Goal: Transaction & Acquisition: Register for event/course

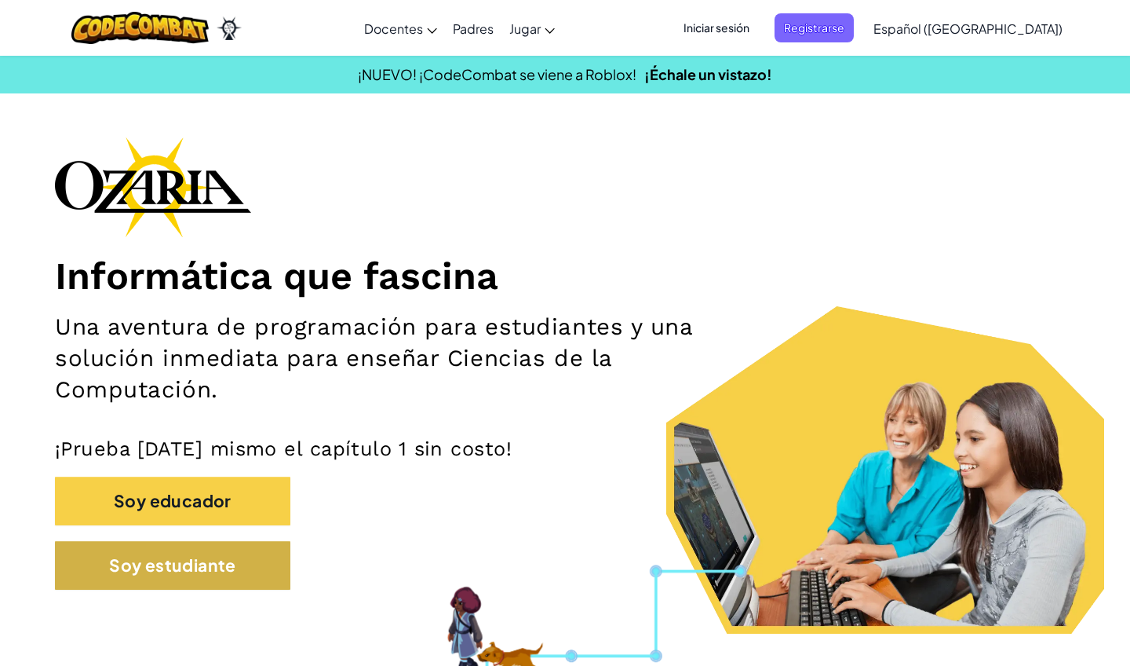
click at [129, 575] on button "Soy estudiante" at bounding box center [172, 565] width 235 height 49
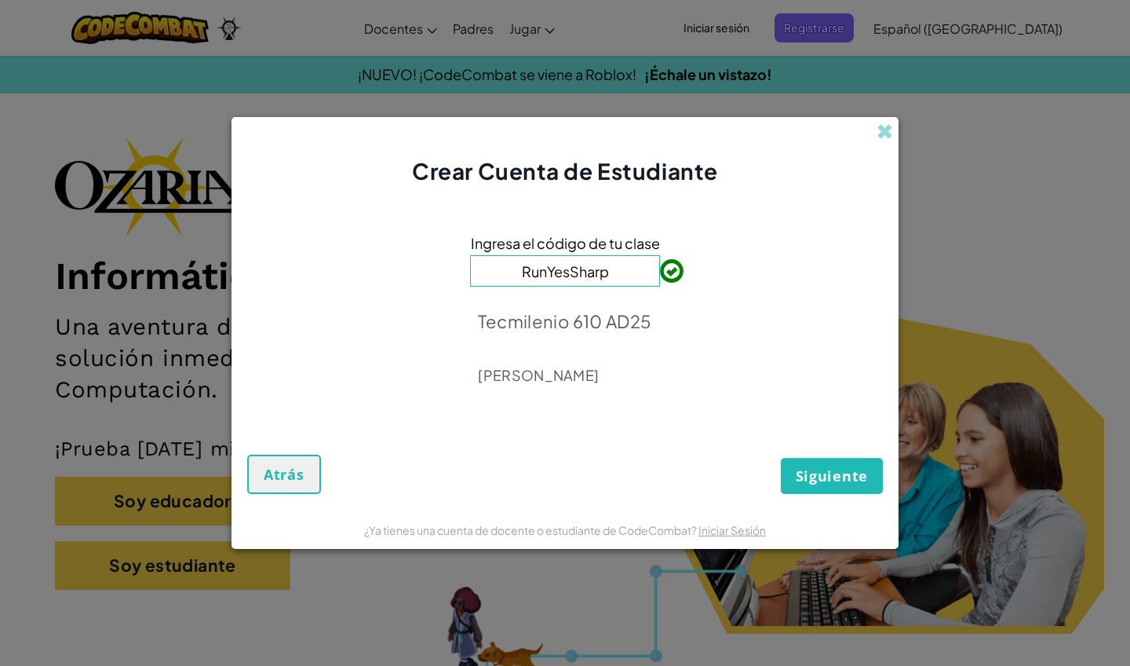
type input "RunYesSharp"
click at [813, 479] on span "Siguiente" at bounding box center [832, 475] width 72 height 19
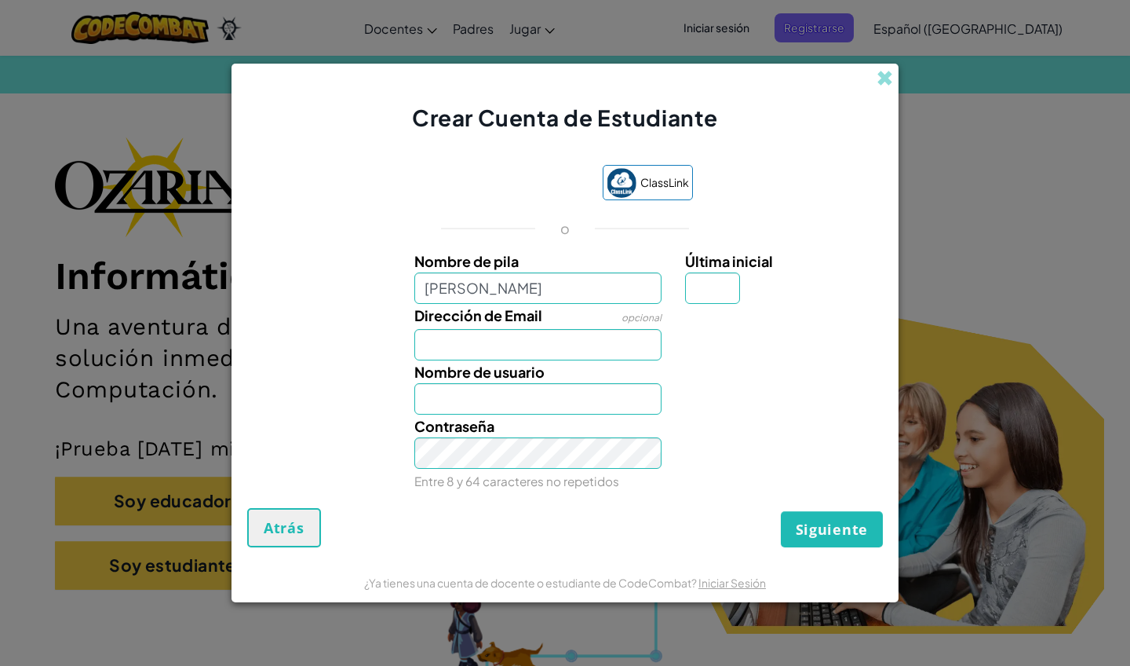
type input "[PERSON_NAME]"
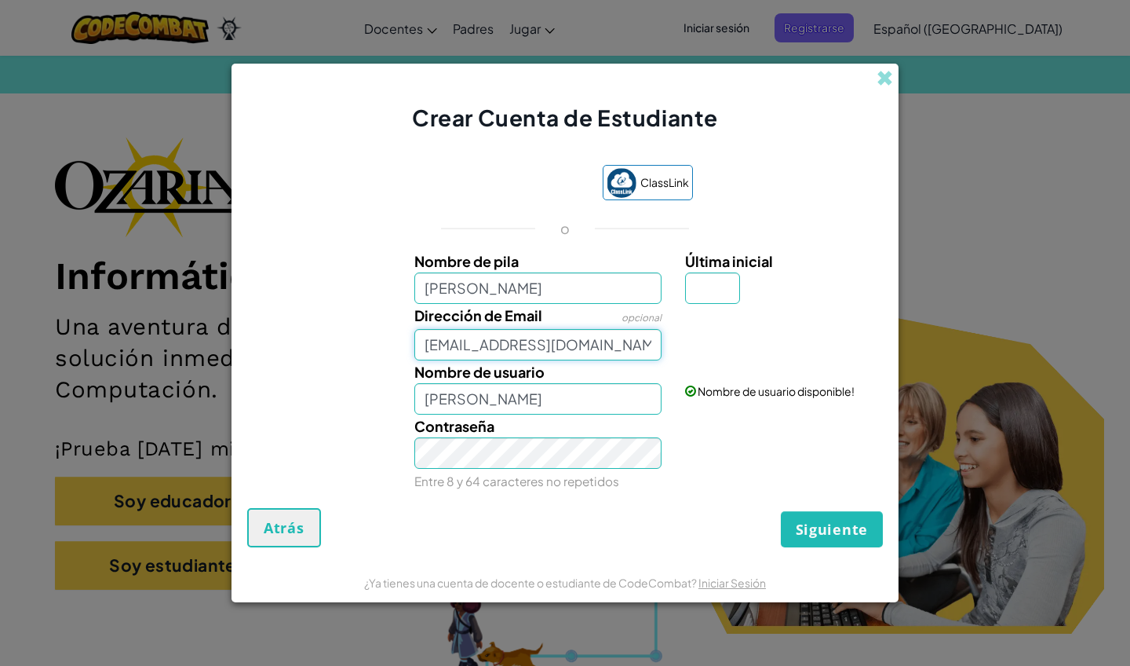
type input "[EMAIL_ADDRESS][DOMAIN_NAME]"
click at [297, 522] on span "Atrás" at bounding box center [284, 527] width 41 height 19
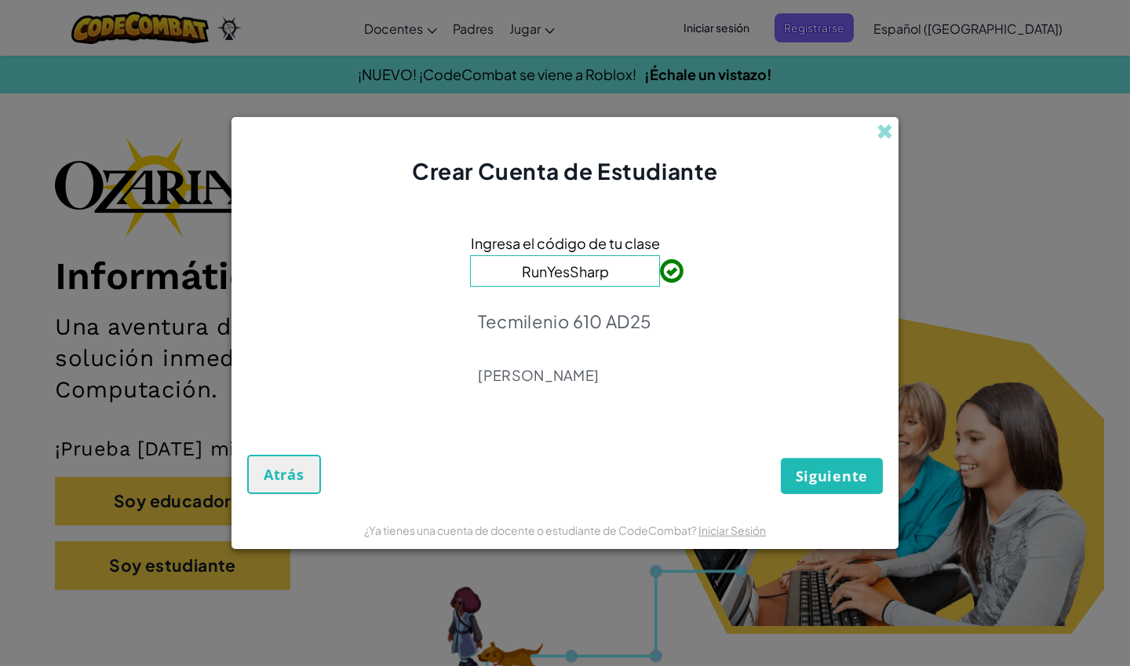
click at [297, 496] on form "Ingresa el código de tu clase RunYesSharp Tecmilenio 610 AD25 [PERSON_NAME] Atr…" at bounding box center [565, 348] width 667 height 323
click at [299, 480] on span "Atrás" at bounding box center [284, 474] width 41 height 19
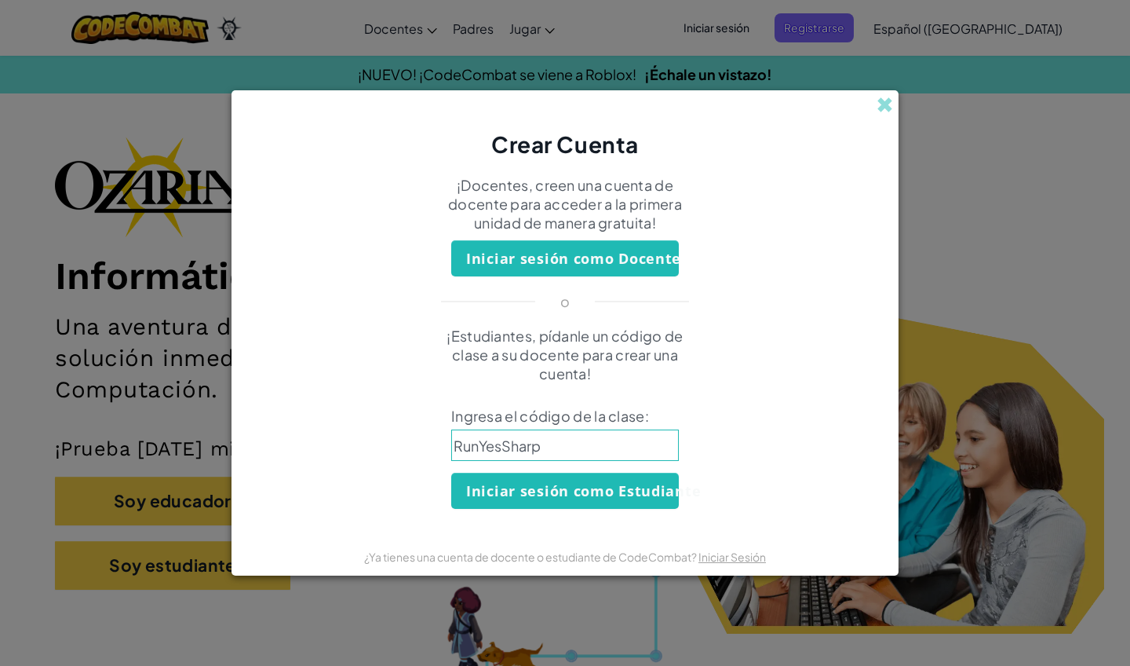
click at [899, 108] on div "Crear Cuenta ¡Docentes, creen una cuenta de docente para acceder a la primera u…" at bounding box center [565, 333] width 1130 height 666
click at [891, 106] on span at bounding box center [885, 105] width 16 height 16
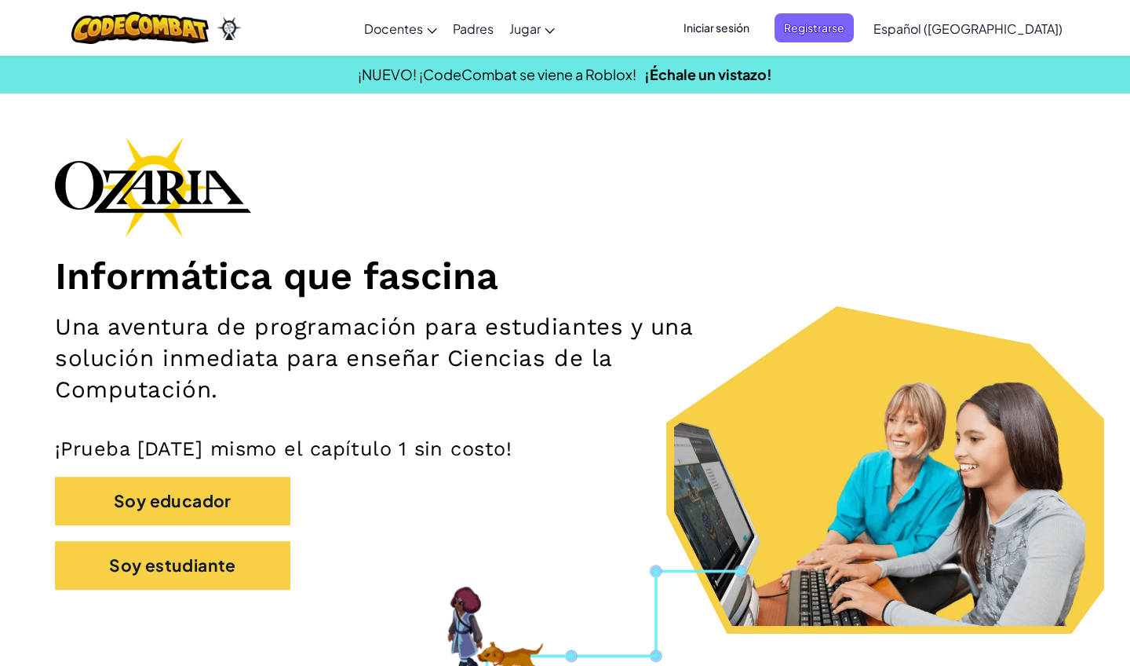
click at [759, 28] on span "Iniciar sesión" at bounding box center [716, 27] width 85 height 29
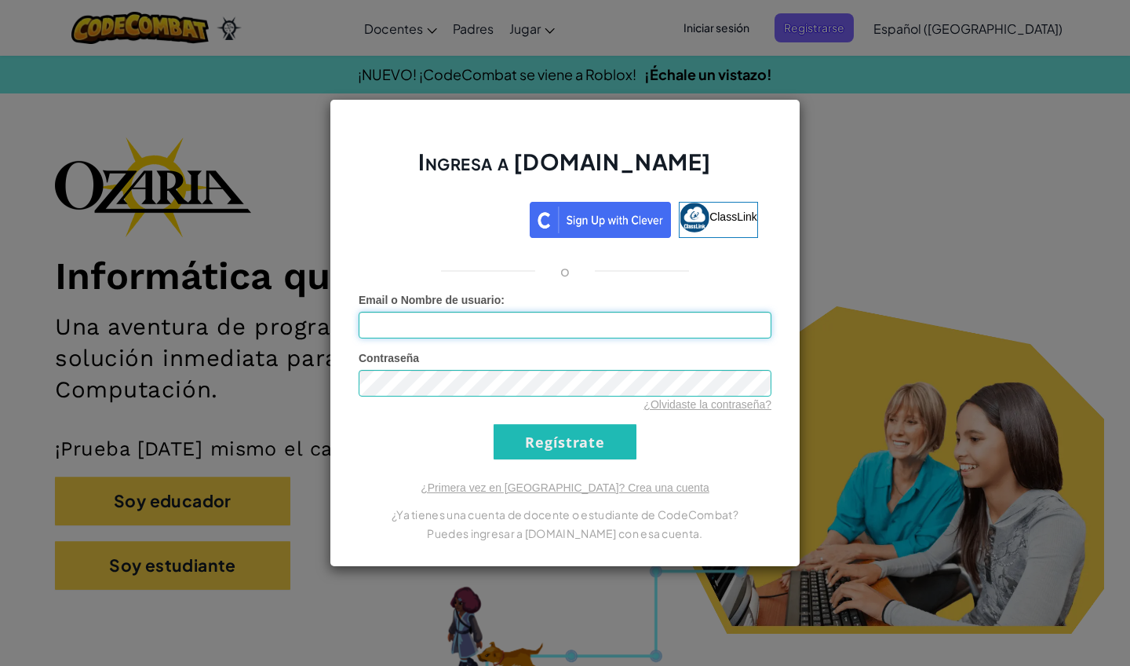
type input "[PERSON_NAME]"
click at [565, 441] on input "Regístrate" at bounding box center [565, 441] width 143 height 35
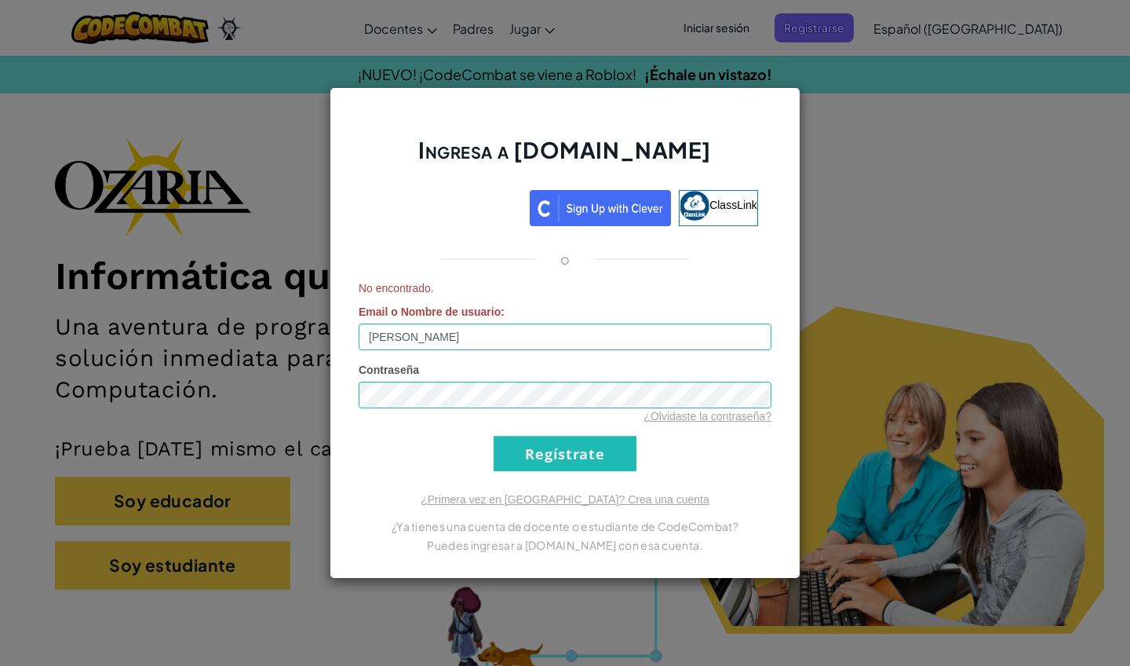
click at [561, 458] on input "Regístrate" at bounding box center [565, 453] width 143 height 35
click at [562, 450] on input "Regístrate" at bounding box center [565, 453] width 143 height 35
click at [578, 452] on input "Regístrate" at bounding box center [565, 453] width 143 height 35
click at [610, 457] on input "Regístrate" at bounding box center [565, 453] width 143 height 35
click at [610, 455] on input "Regístrate" at bounding box center [565, 453] width 143 height 35
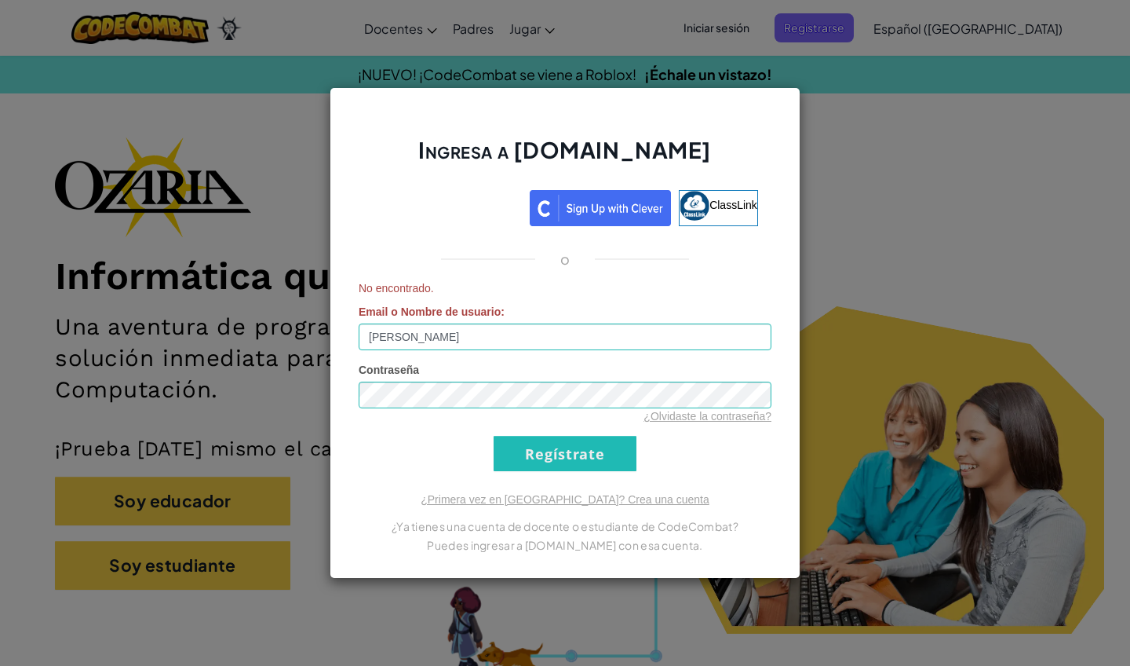
click at [279, 325] on div "Ingresa a [DOMAIN_NAME] ClassLink o No encontrado. Email o Nombre de usuario : …" at bounding box center [565, 333] width 1130 height 666
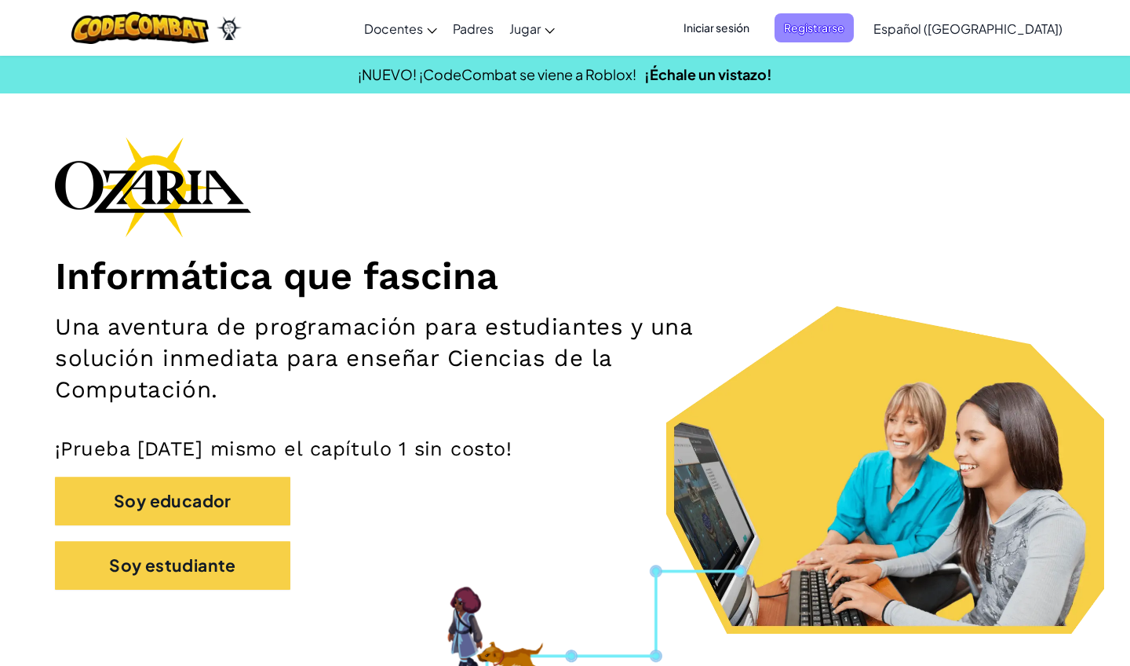
click at [843, 38] on span "Registrarse" at bounding box center [814, 27] width 79 height 29
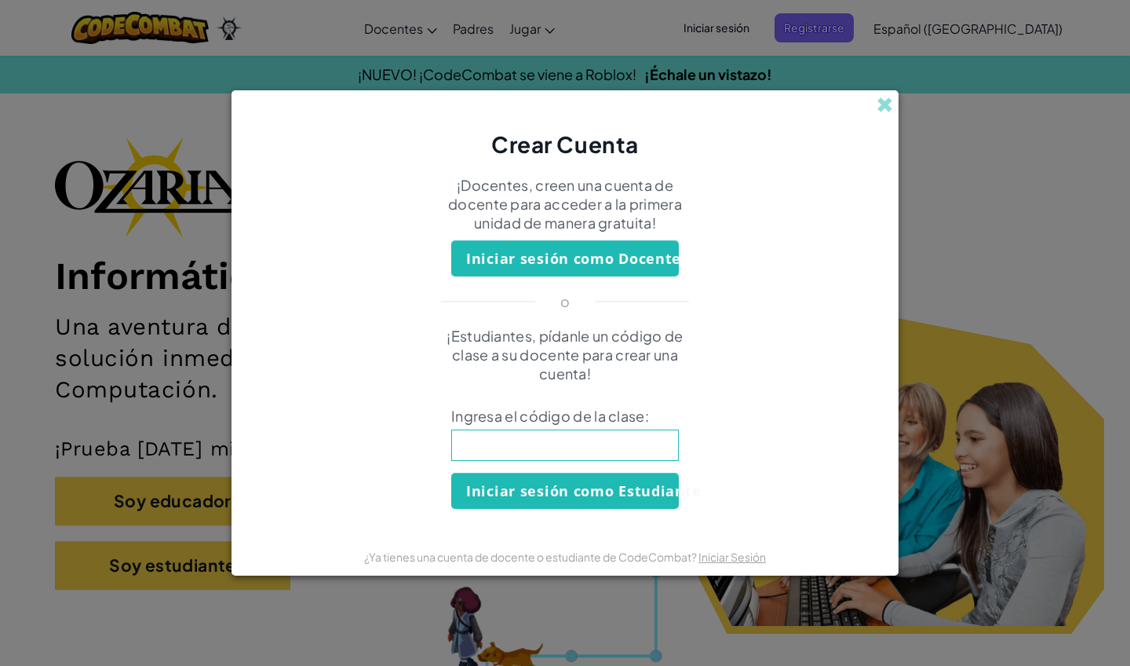
click at [888, 94] on div "Crear Cuenta" at bounding box center [565, 125] width 667 height 70
click at [884, 107] on span at bounding box center [885, 105] width 16 height 16
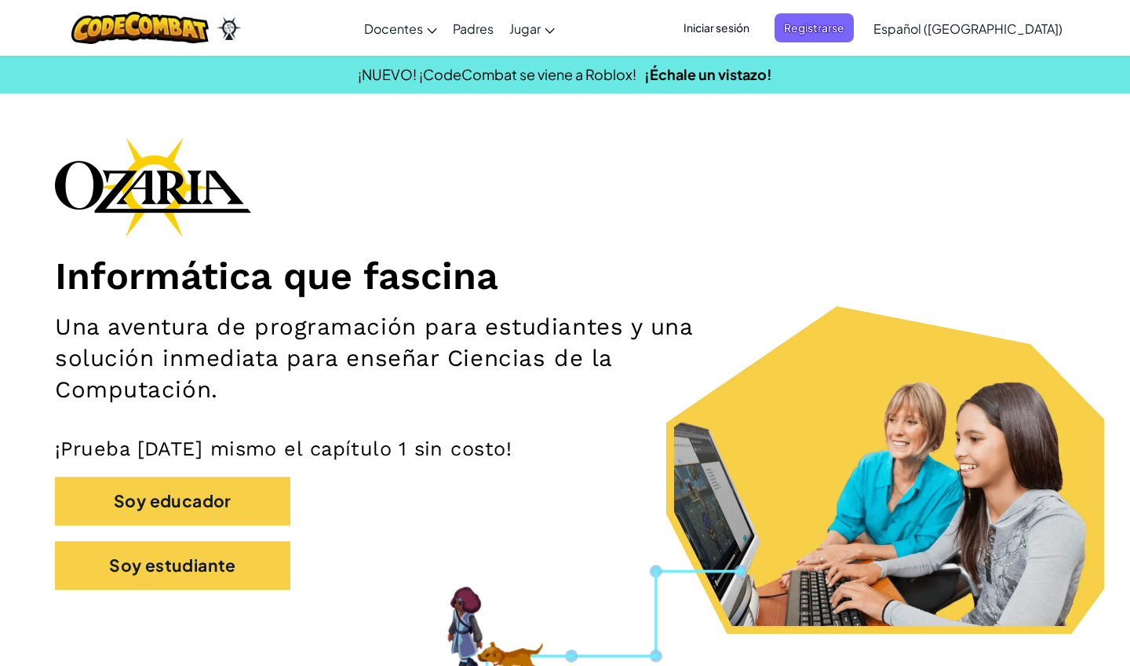
click at [759, 30] on span "Iniciar sesión" at bounding box center [716, 27] width 85 height 29
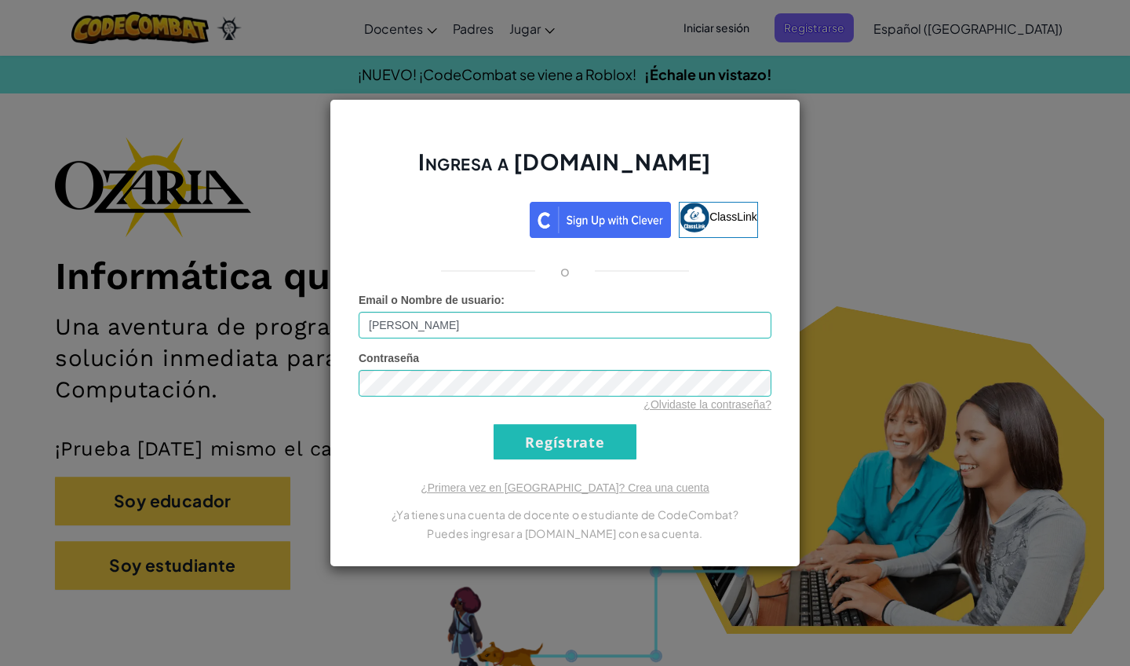
click at [550, 437] on input "Regístrate" at bounding box center [565, 441] width 143 height 35
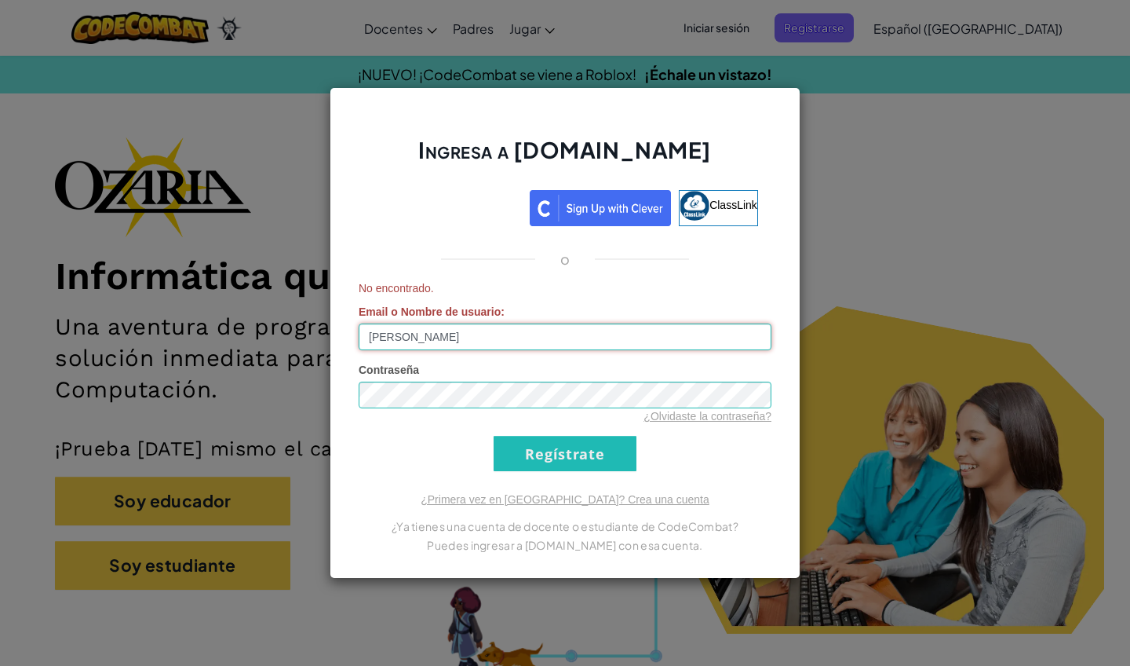
click at [520, 340] on input "[PERSON_NAME]" at bounding box center [565, 336] width 413 height 27
type input "L"
type input "[EMAIL_ADDRESS][DOMAIN_NAME]"
click at [534, 463] on input "Regístrate" at bounding box center [565, 453] width 143 height 35
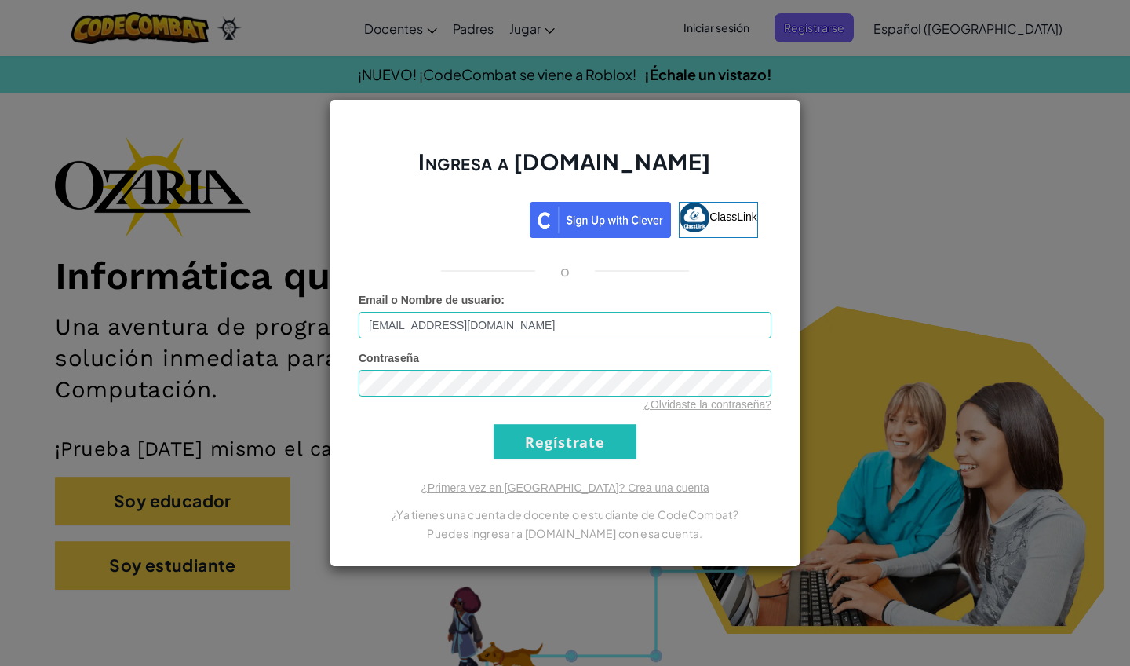
click at [538, 447] on input "Regístrate" at bounding box center [565, 441] width 143 height 35
